Goal: Information Seeking & Learning: Learn about a topic

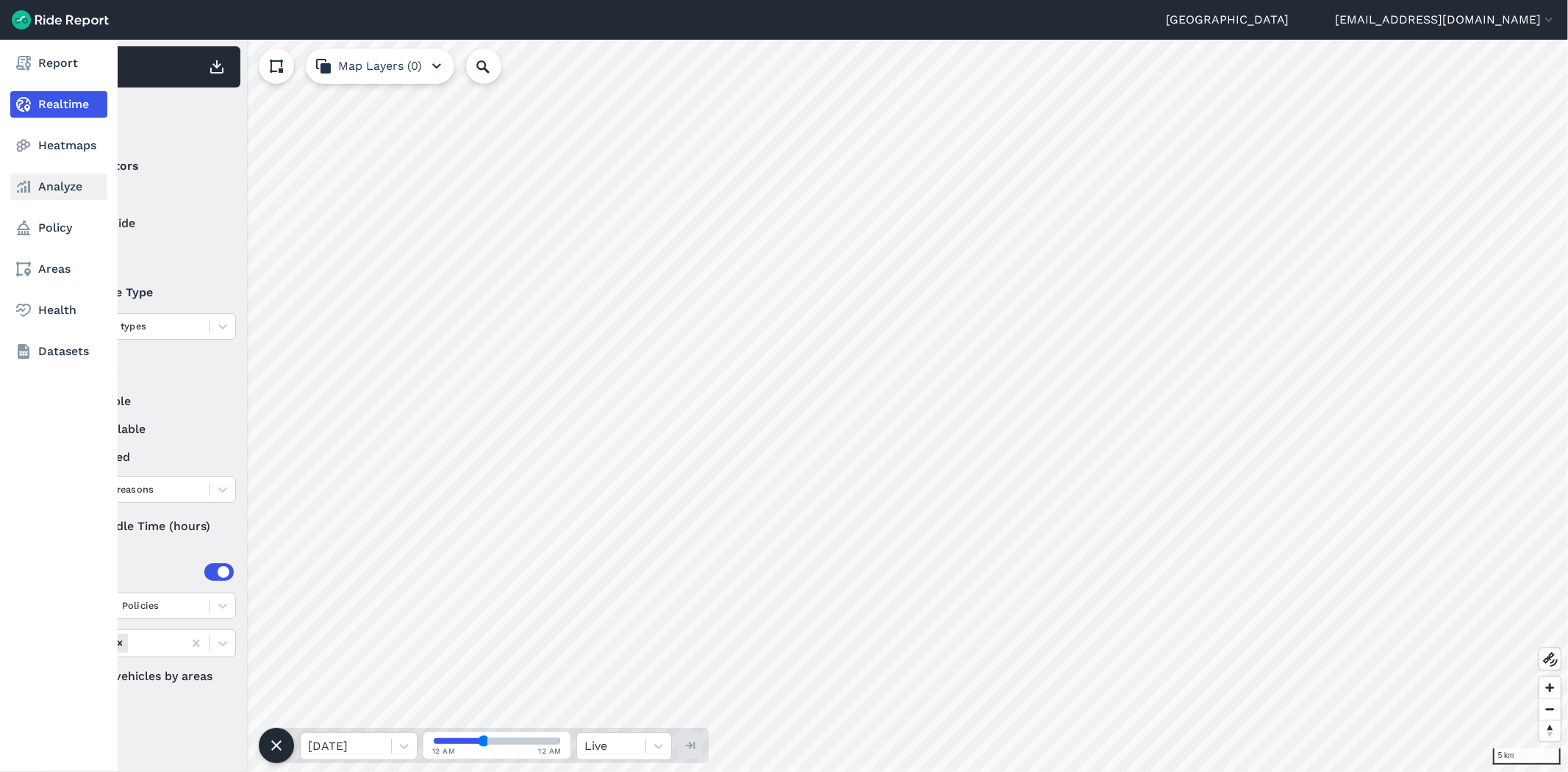
click at [45, 185] on link "Analyze" at bounding box center [59, 187] width 97 height 26
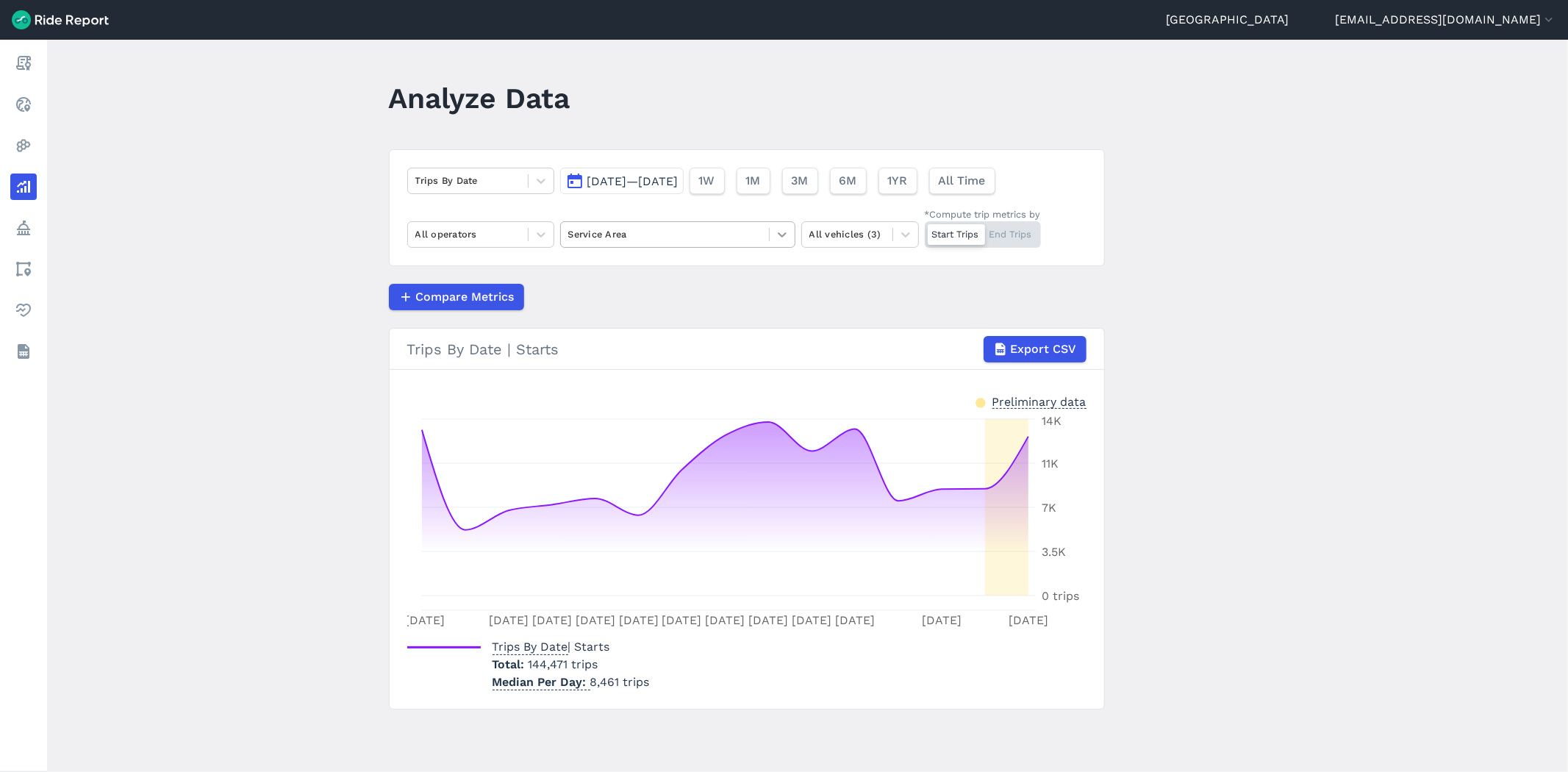
click at [778, 232] on icon at bounding box center [782, 234] width 15 height 15
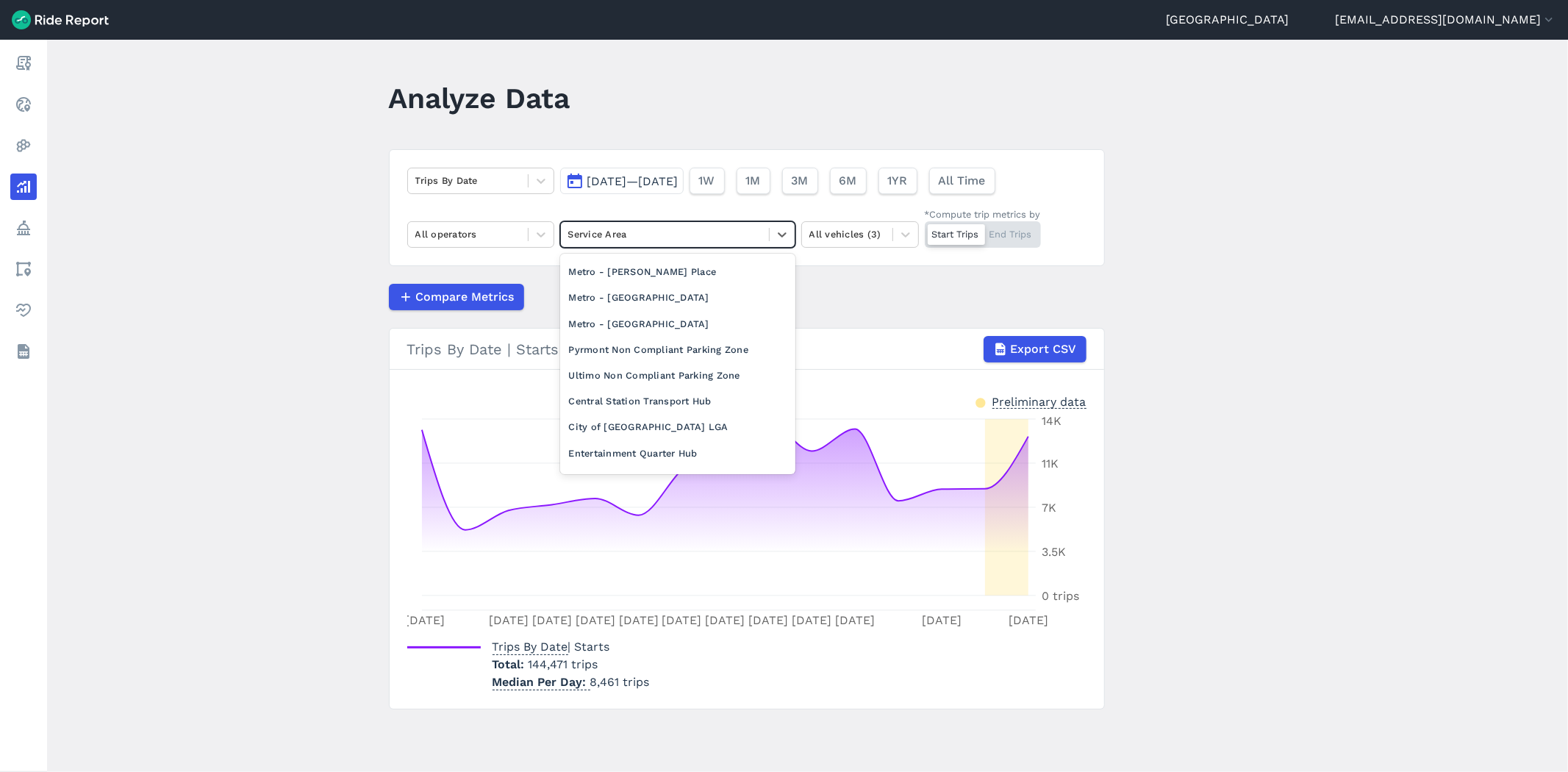
scroll to position [163, 0]
click at [645, 406] on div "City of [GEOGRAPHIC_DATA] LGA" at bounding box center [678, 416] width 235 height 25
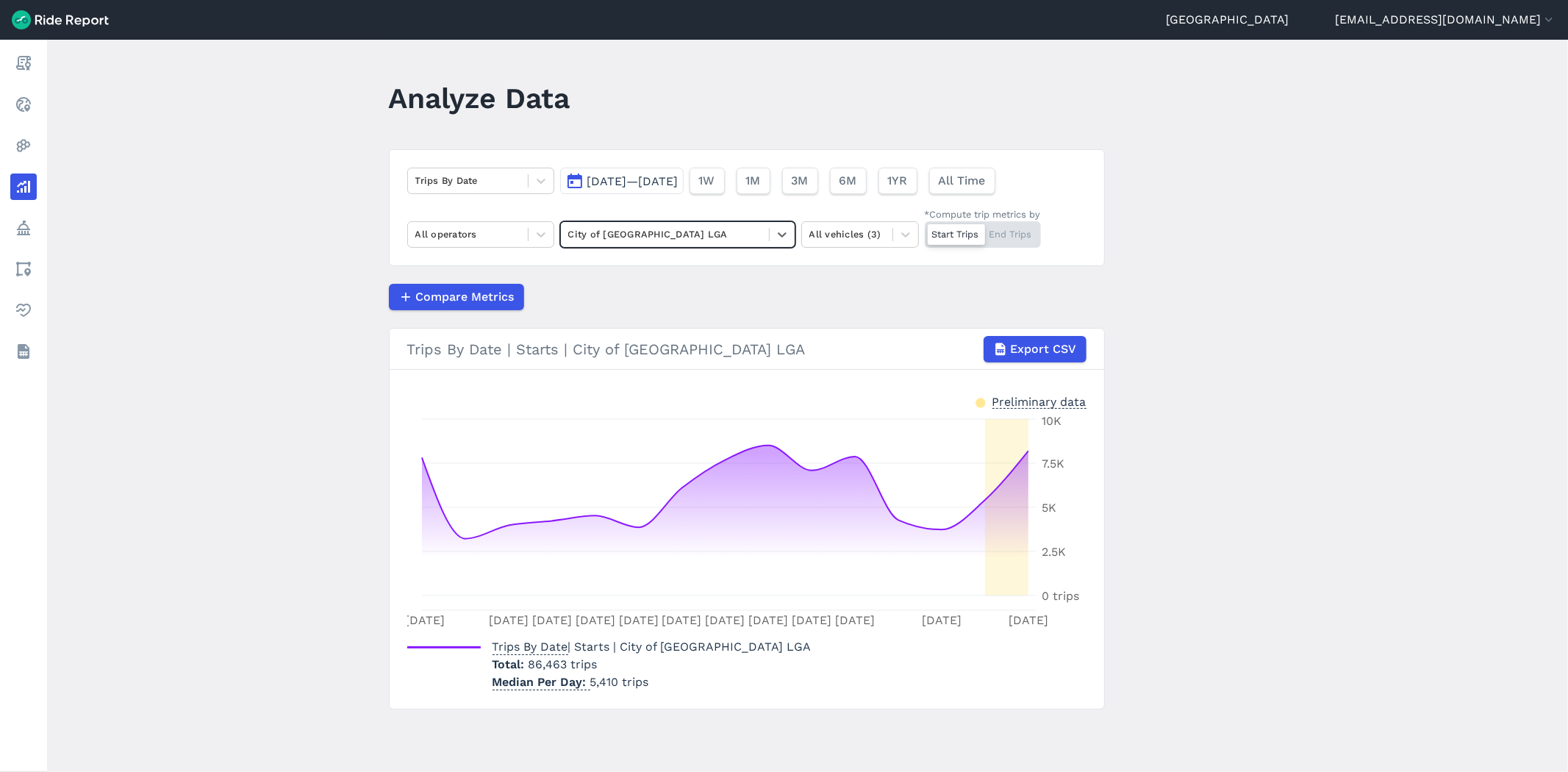
click at [620, 178] on span "[DATE]—[DATE]" at bounding box center [632, 181] width 91 height 14
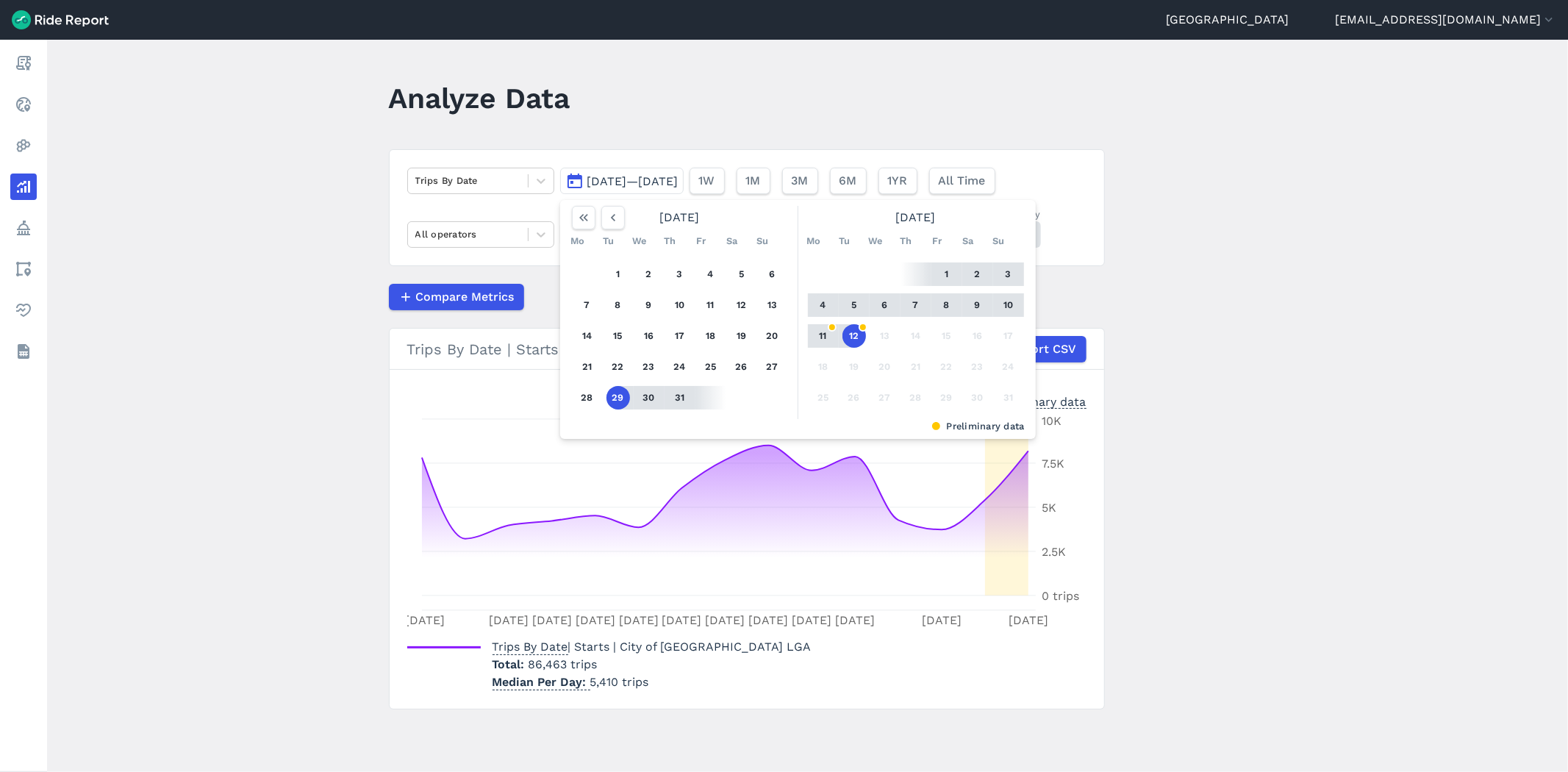
click at [816, 303] on button "4" at bounding box center [823, 305] width 24 height 24
click at [1001, 303] on button "10" at bounding box center [1008, 305] width 24 height 24
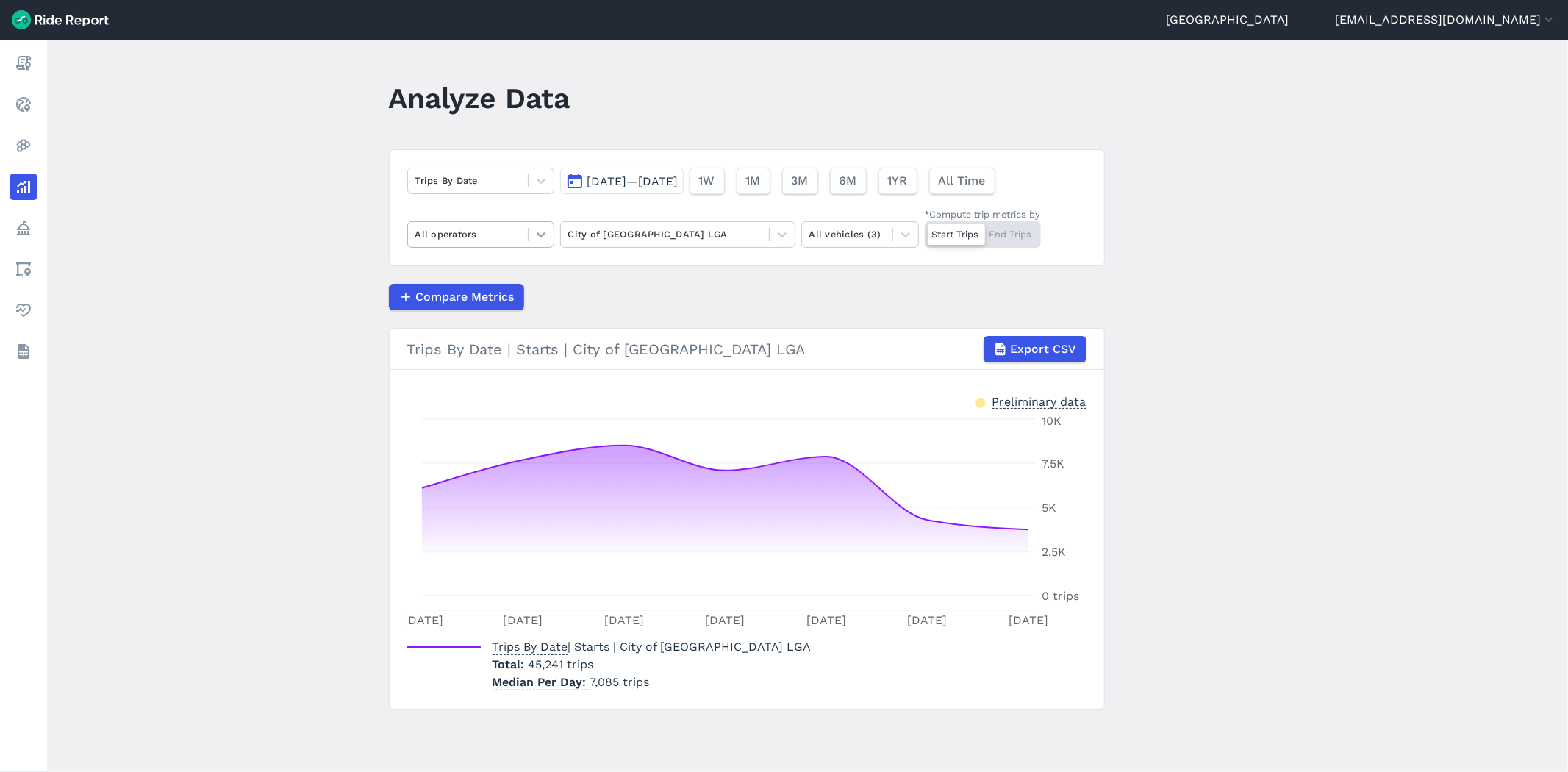
click at [545, 238] on icon at bounding box center [541, 234] width 15 height 15
click at [449, 350] on div "Lime" at bounding box center [480, 347] width 147 height 25
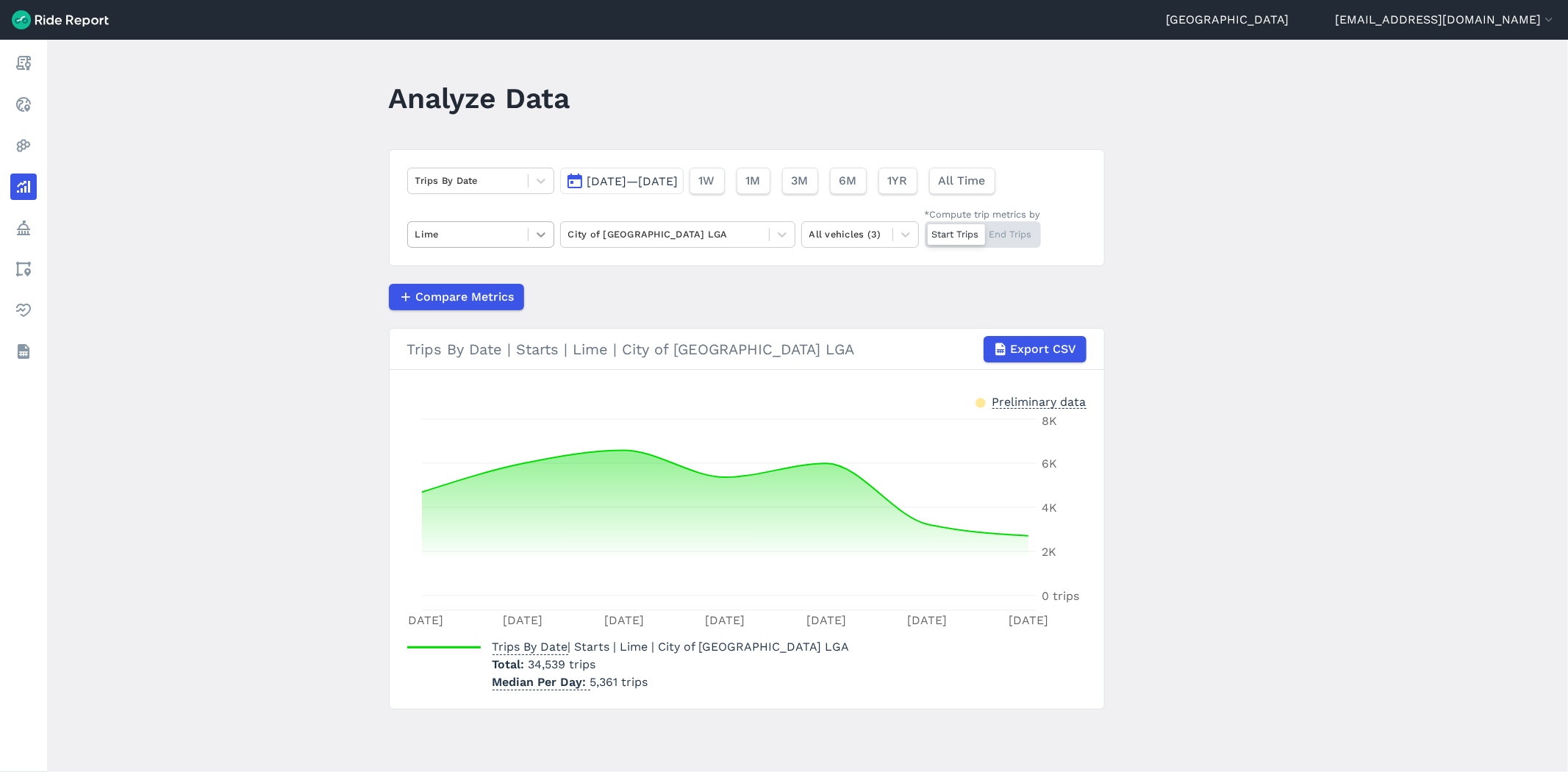
click at [537, 235] on icon at bounding box center [541, 235] width 9 height 5
click at [468, 294] on div "Ario" at bounding box center [480, 294] width 147 height 25
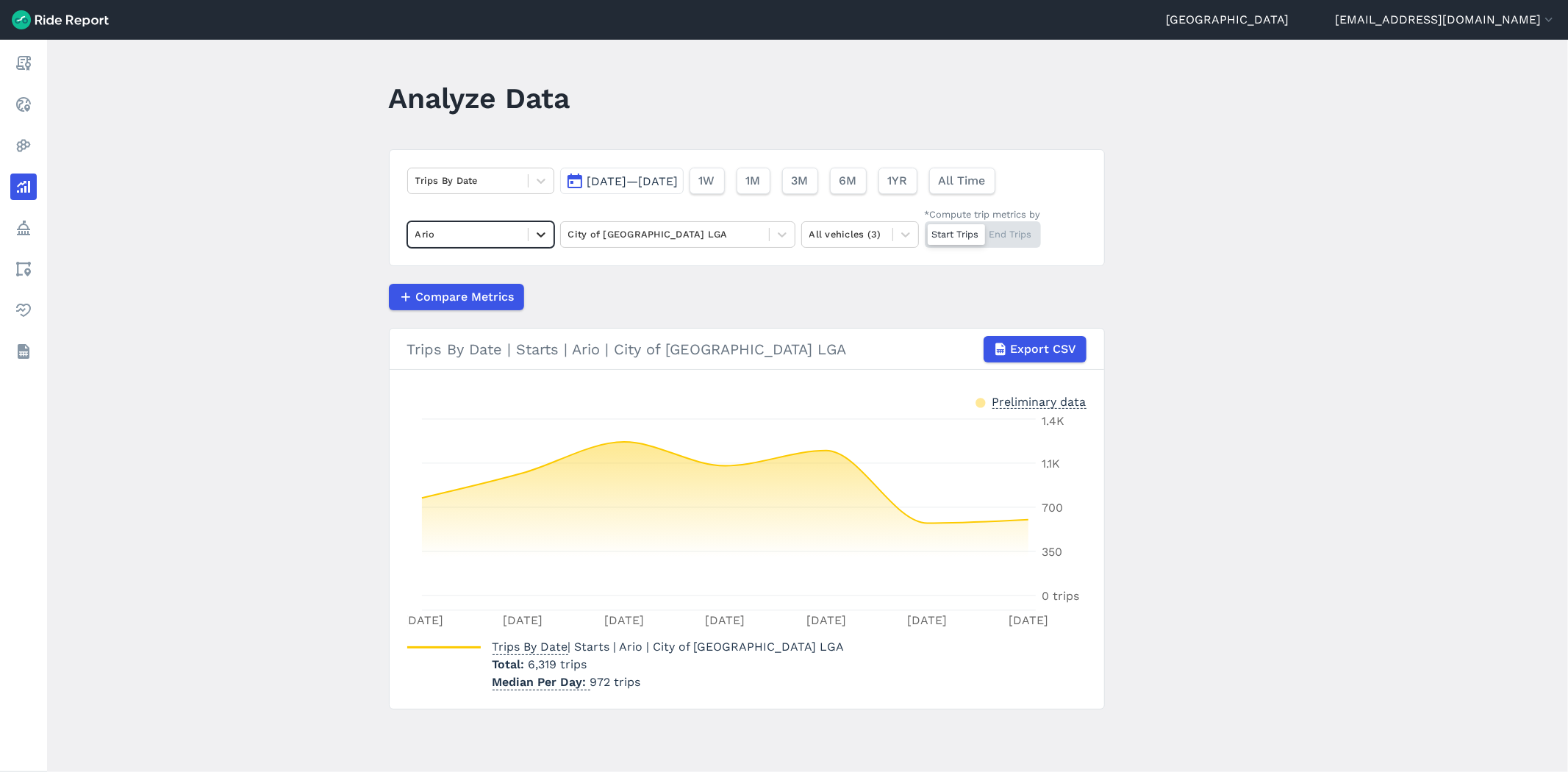
click at [542, 241] on div at bounding box center [541, 234] width 25 height 25
click at [445, 317] on div "HelloRide" at bounding box center [480, 321] width 147 height 25
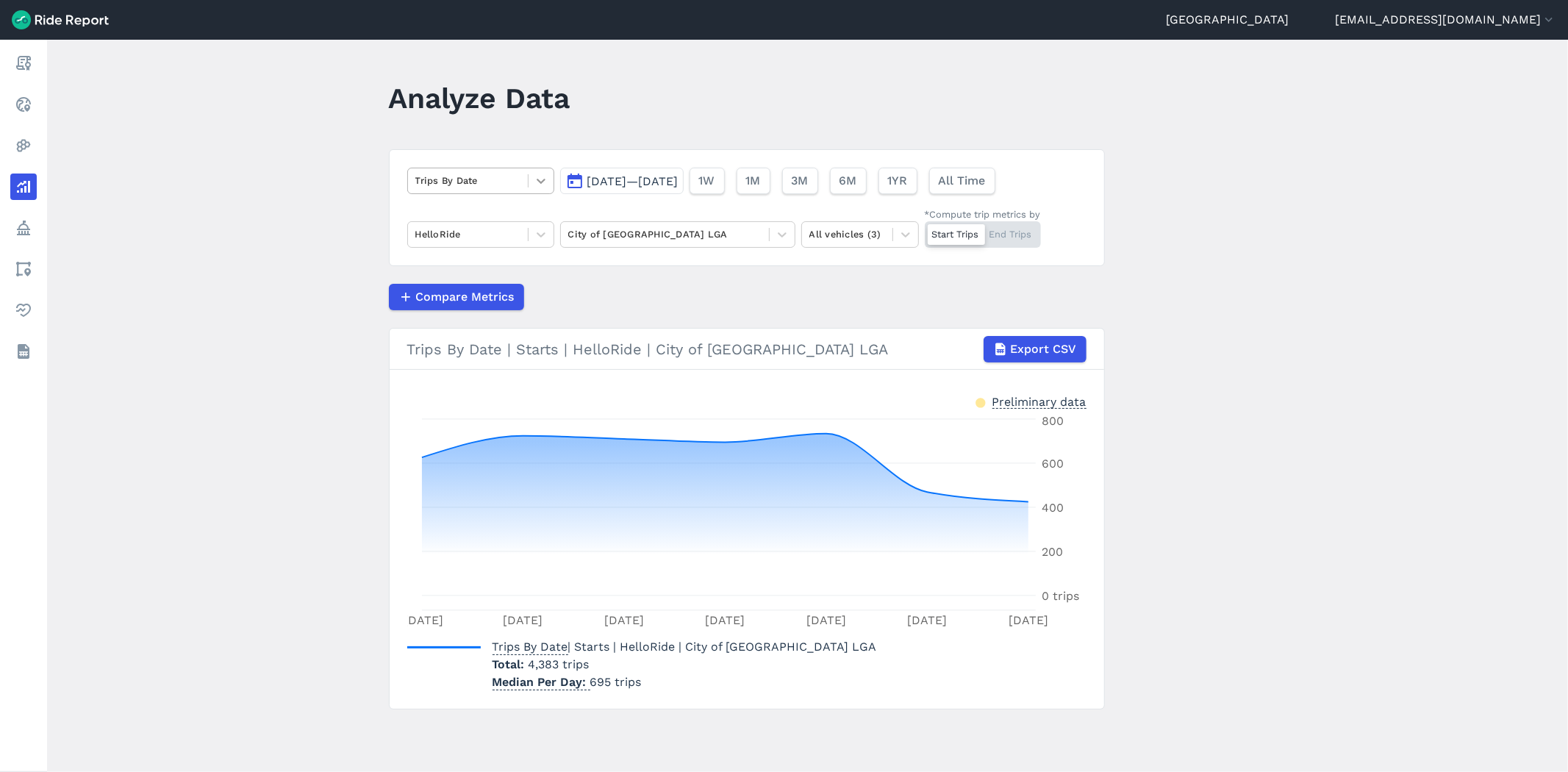
click at [534, 178] on icon at bounding box center [541, 181] width 15 height 15
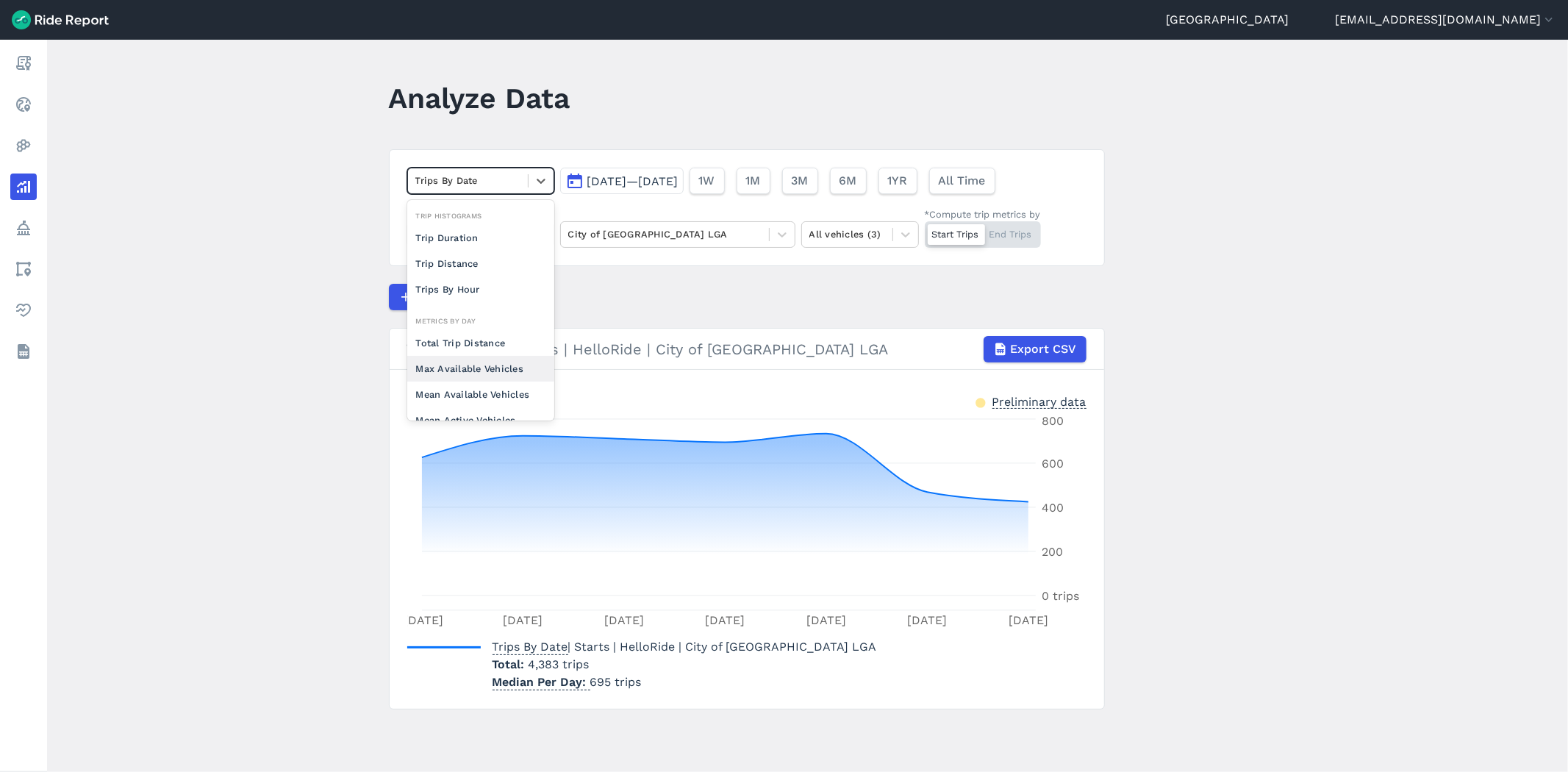
click at [456, 364] on div "Max Available Vehicles" at bounding box center [480, 368] width 147 height 25
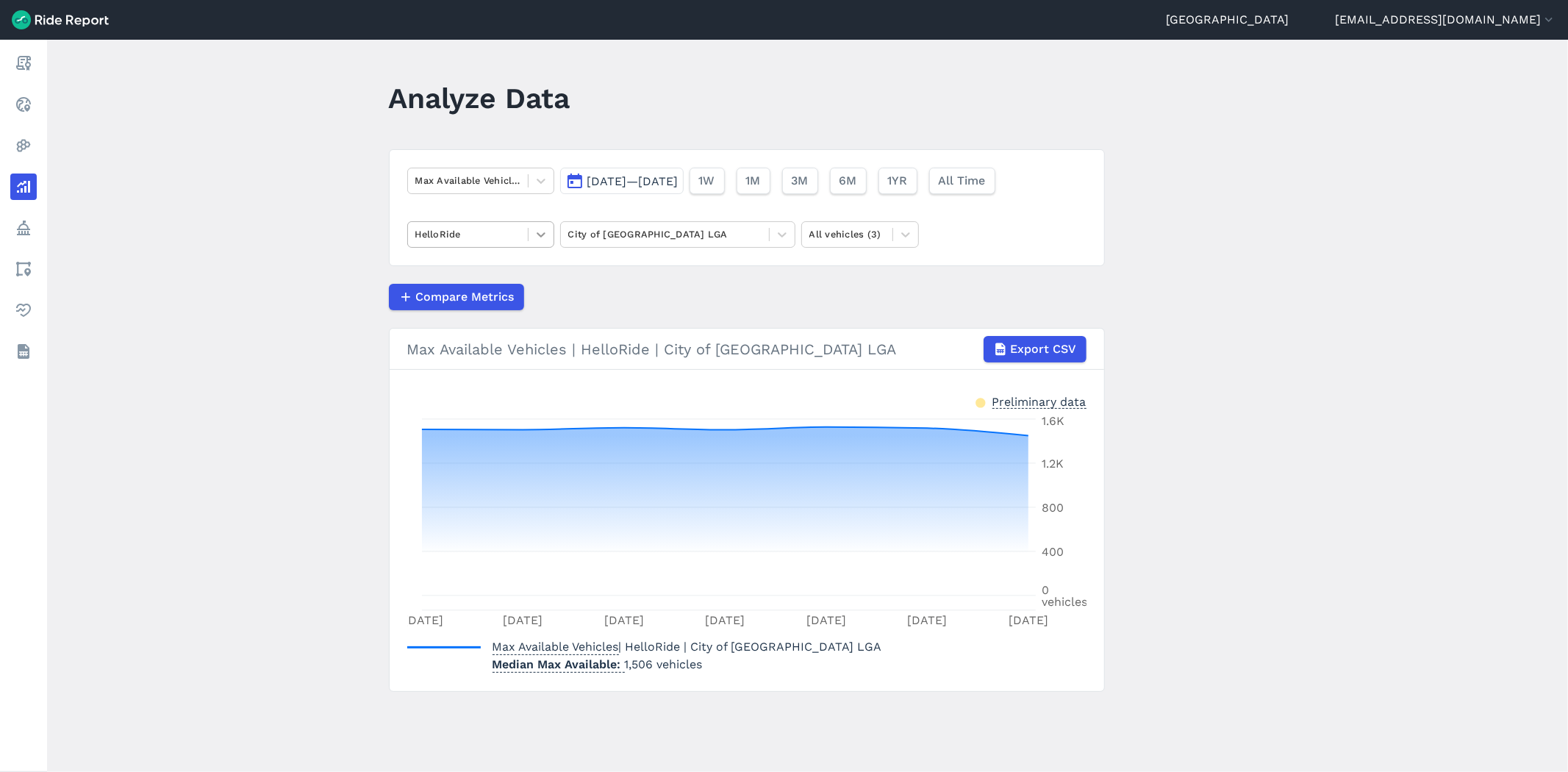
click at [539, 233] on icon at bounding box center [541, 235] width 9 height 5
click at [450, 312] on div "Lime" at bounding box center [480, 321] width 147 height 25
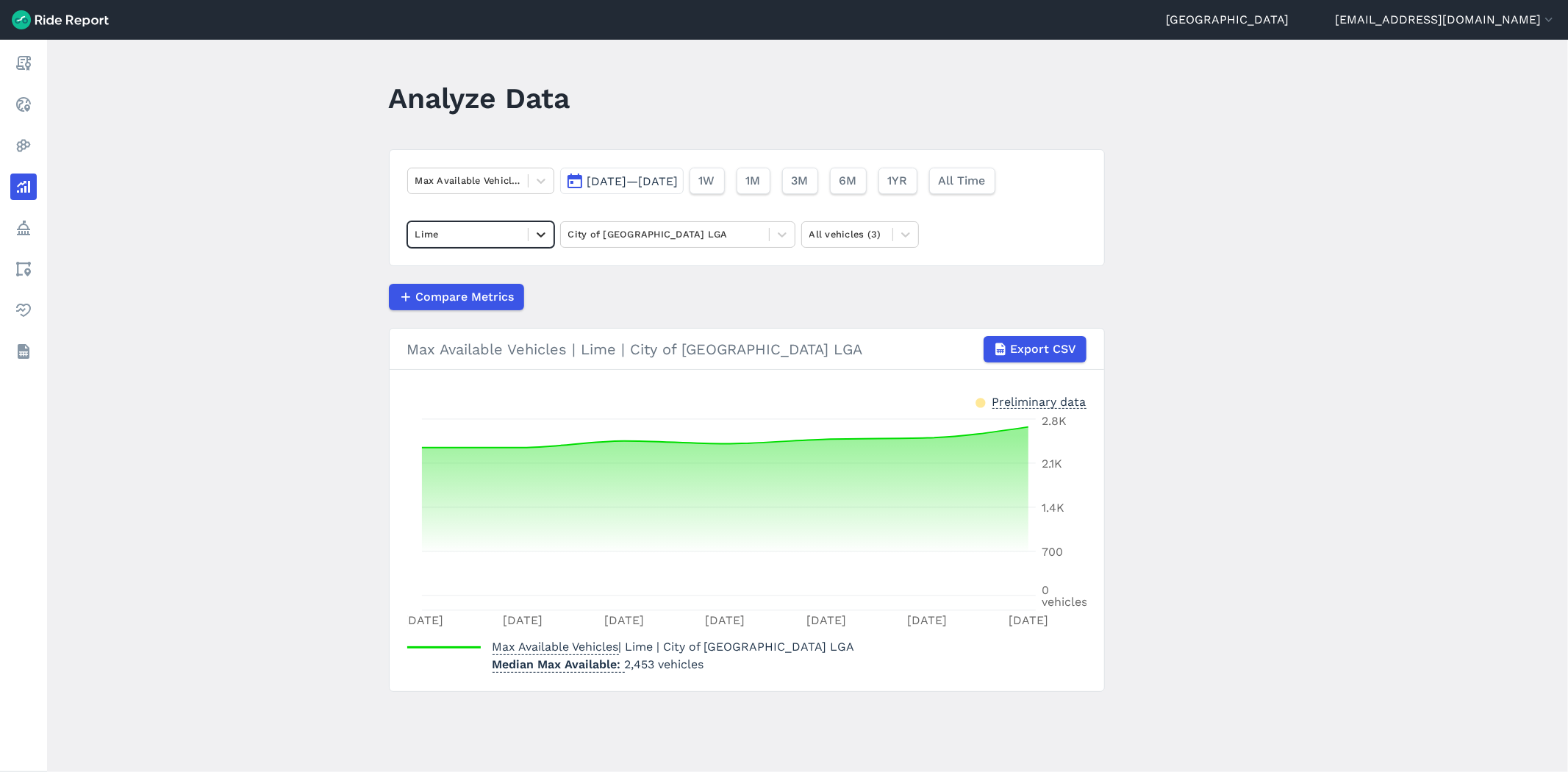
click at [537, 239] on icon at bounding box center [541, 234] width 15 height 15
click at [457, 274] on div "Ario" at bounding box center [480, 269] width 147 height 25
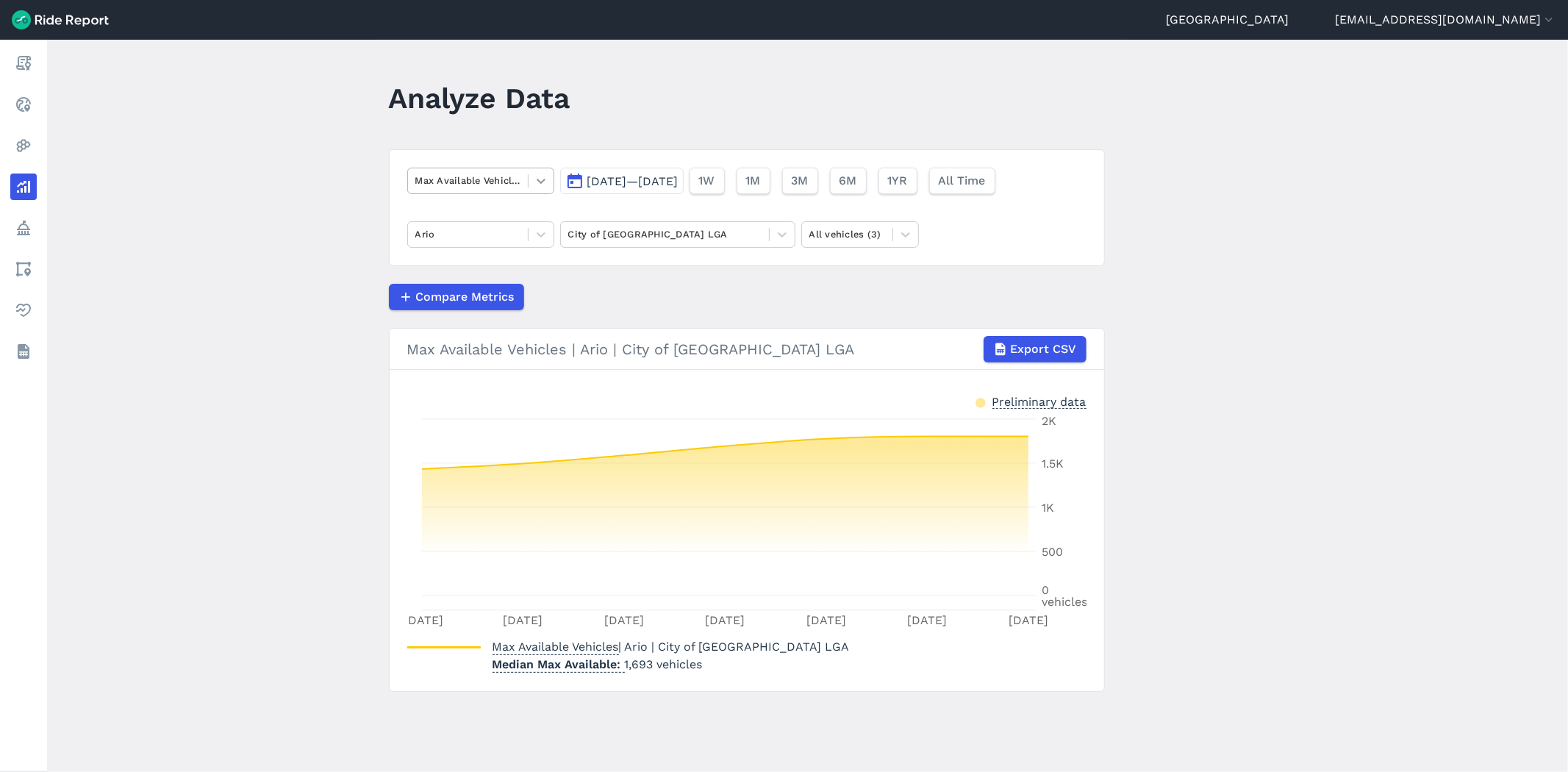
click at [543, 186] on icon at bounding box center [541, 181] width 15 height 15
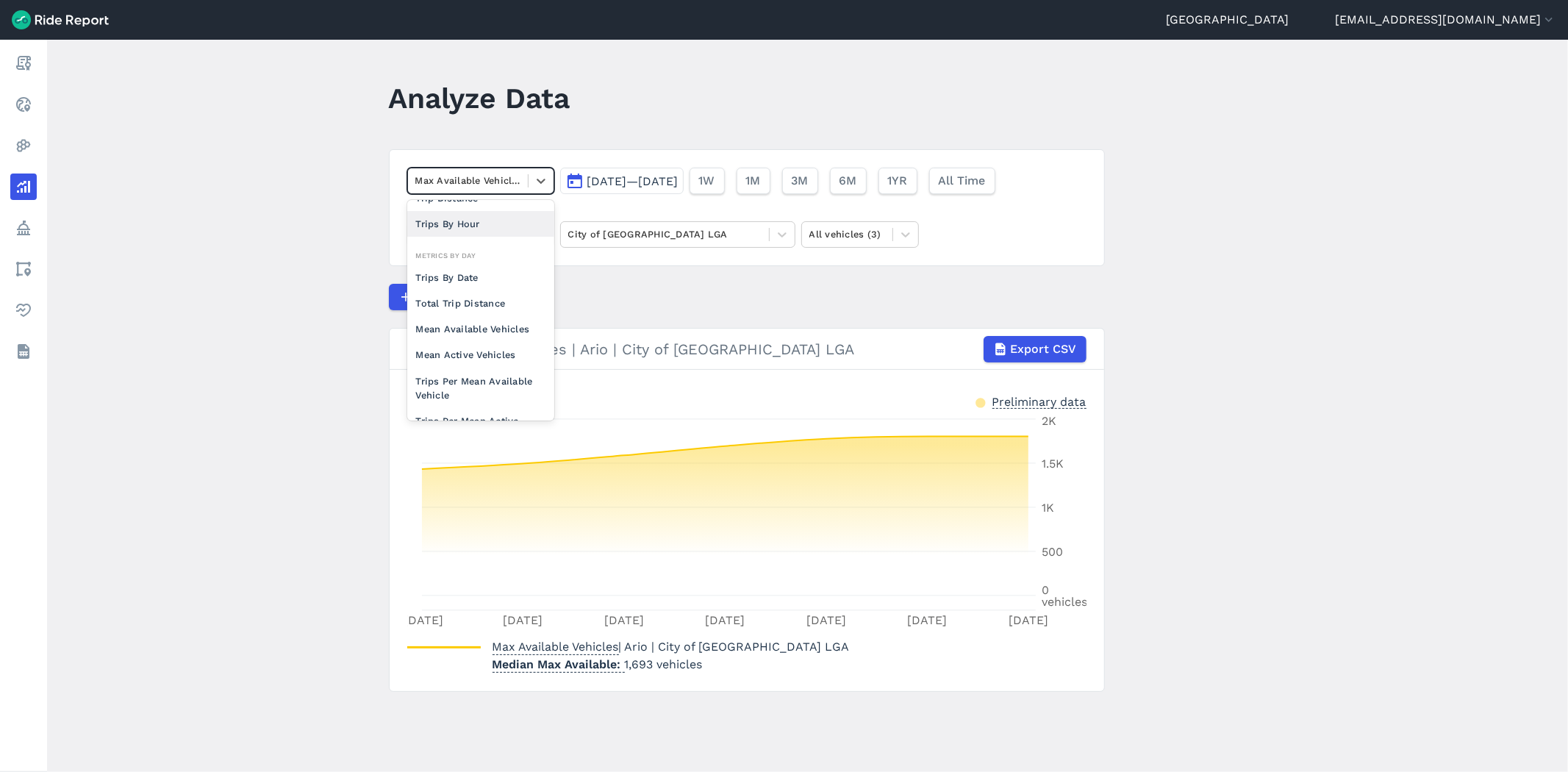
scroll to position [81, 0]
click at [497, 358] on div "Trips Per Mean Available Vehicle" at bounding box center [480, 372] width 147 height 39
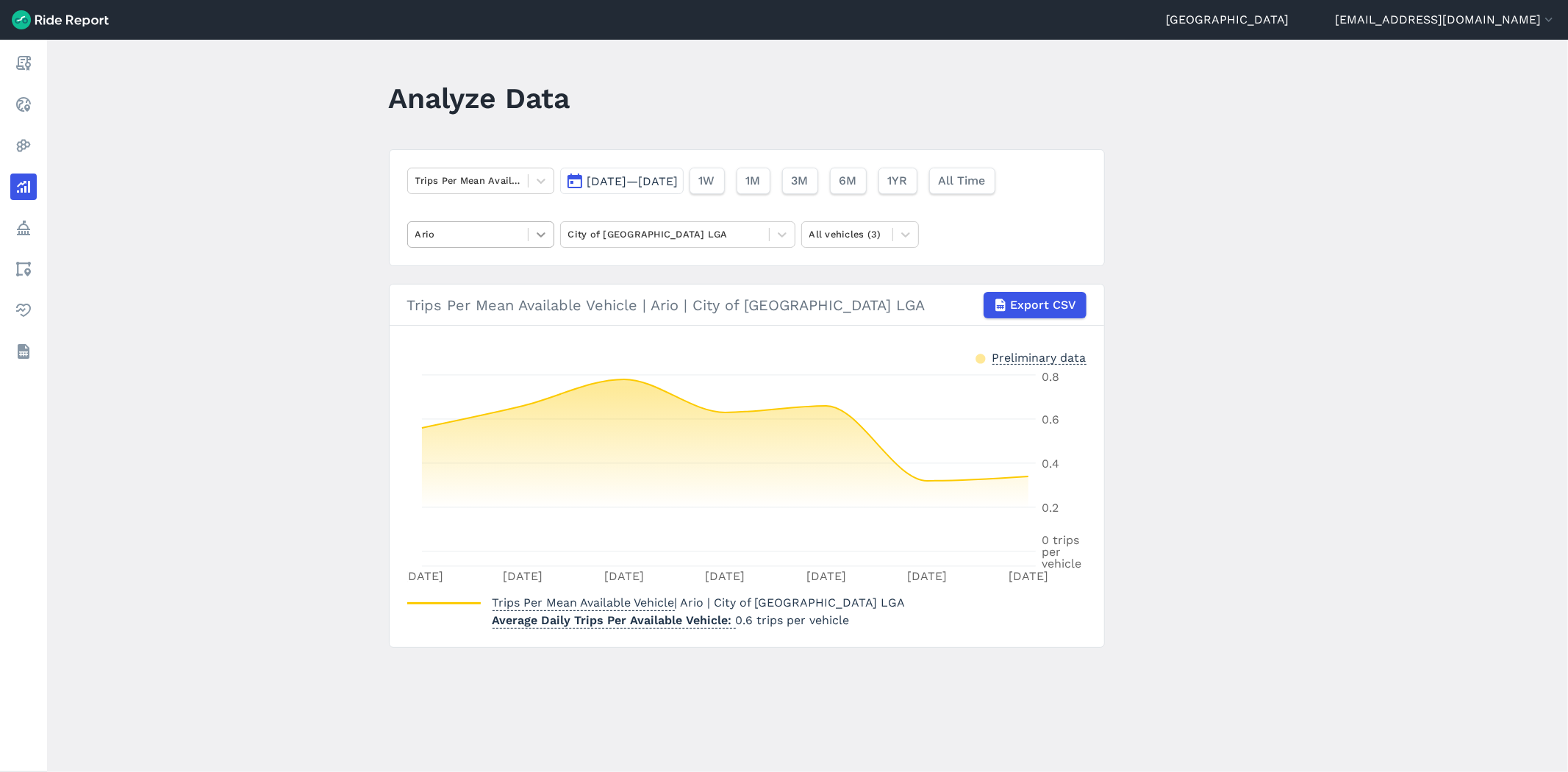
click at [543, 244] on div at bounding box center [541, 234] width 25 height 25
click at [474, 286] on div "HelloRide" at bounding box center [480, 294] width 147 height 25
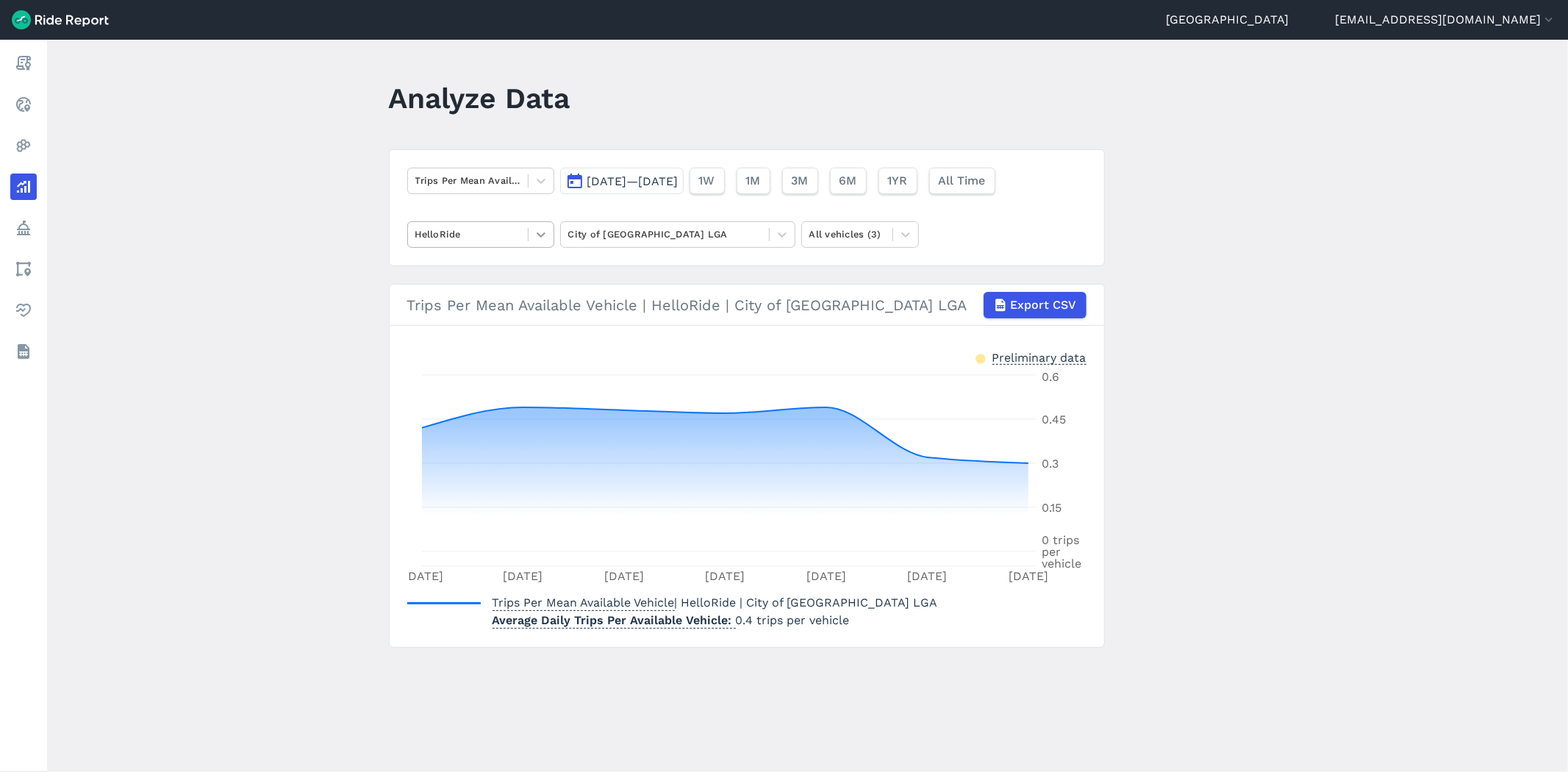
click at [534, 229] on icon at bounding box center [541, 234] width 15 height 15
click at [479, 314] on div "Lime" at bounding box center [480, 321] width 147 height 25
